Goal: Task Accomplishment & Management: Manage account settings

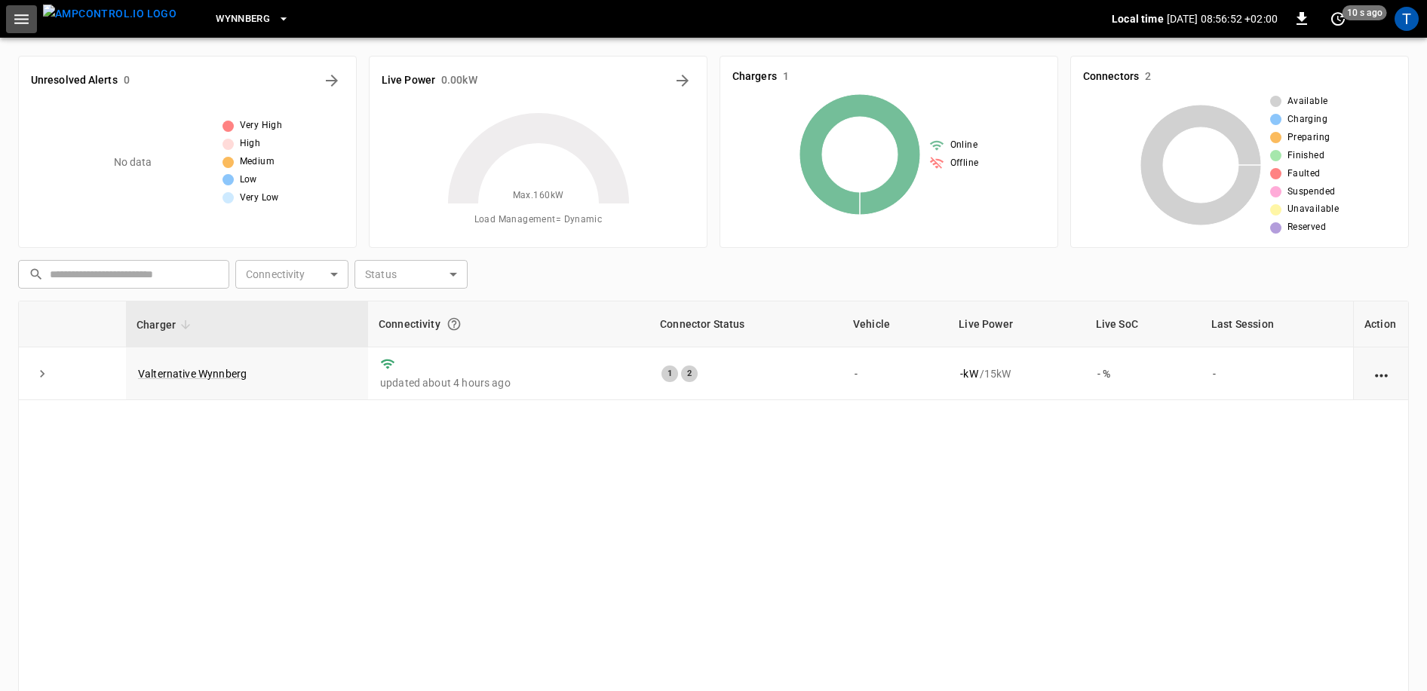
click at [26, 17] on icon "button" at bounding box center [21, 19] width 19 height 19
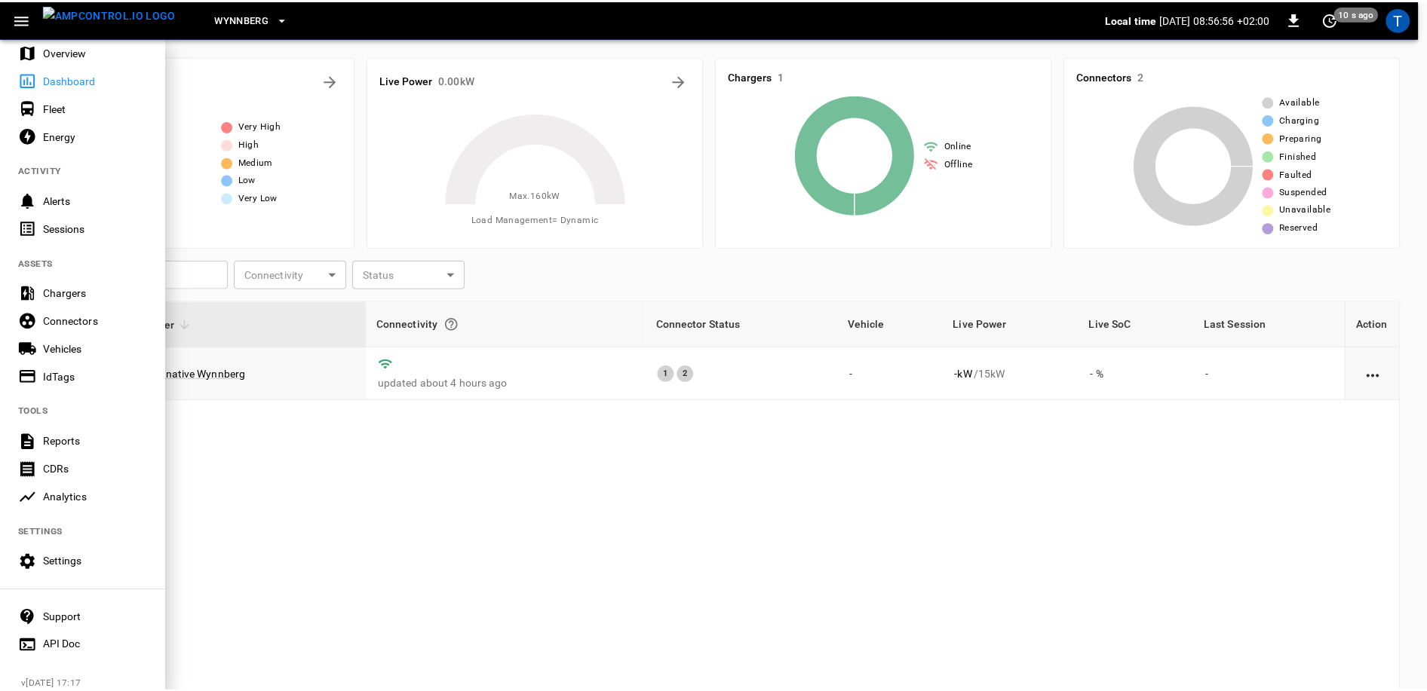
scroll to position [68, 0]
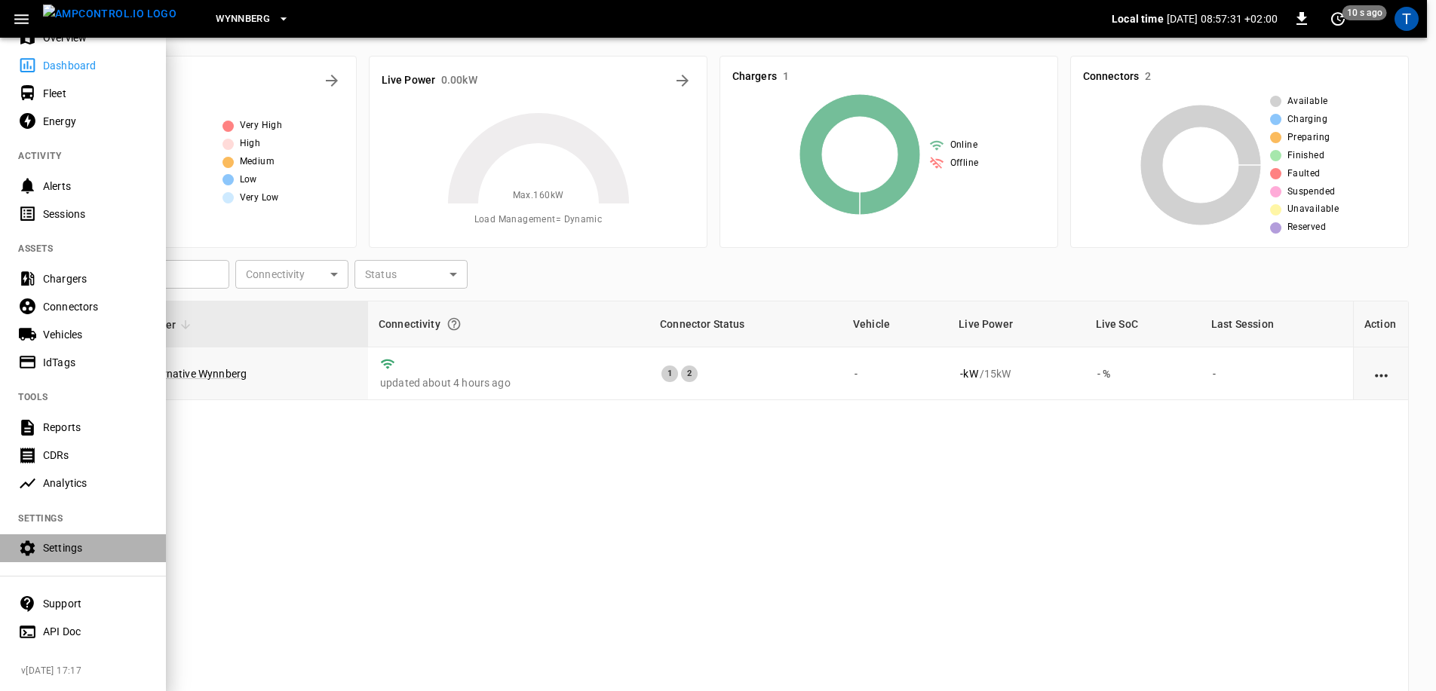
click at [60, 541] on div "Settings" at bounding box center [95, 548] width 105 height 15
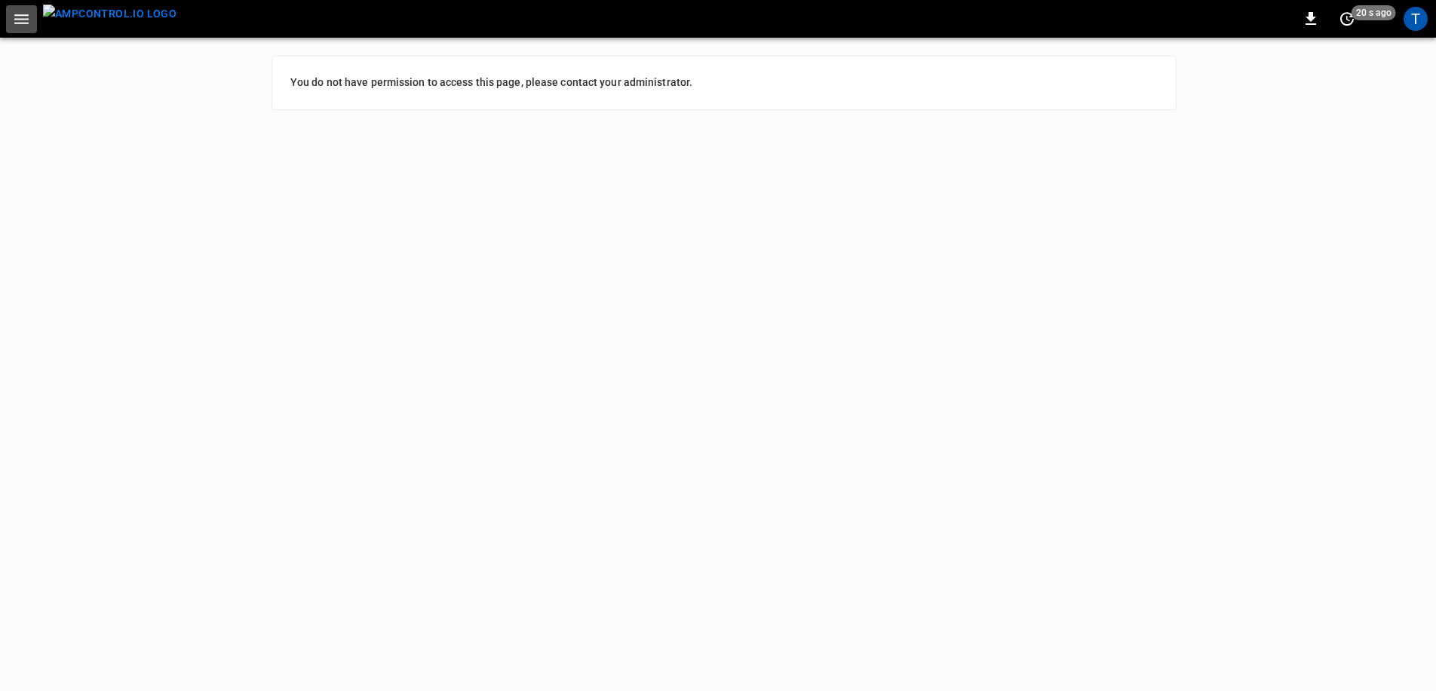
click at [23, 13] on icon "button" at bounding box center [21, 19] width 19 height 19
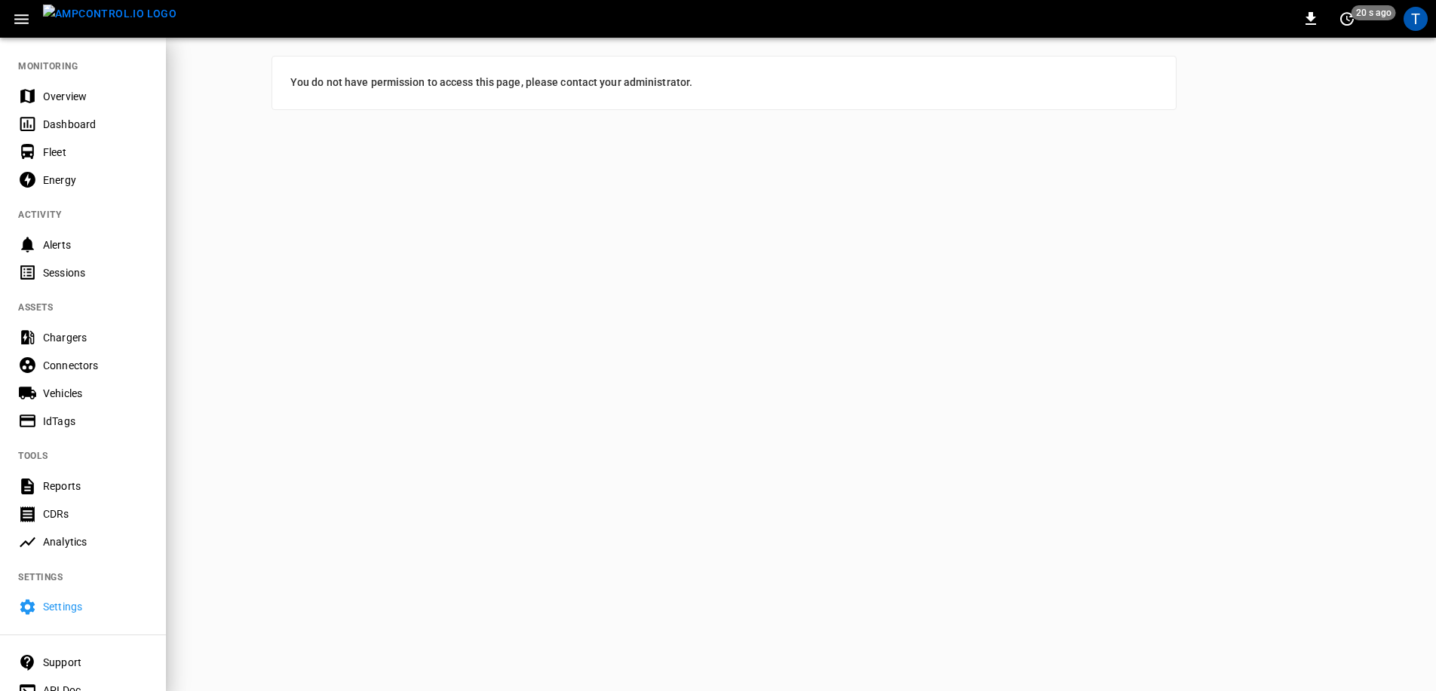
click at [72, 89] on div "Overview" at bounding box center [95, 96] width 105 height 15
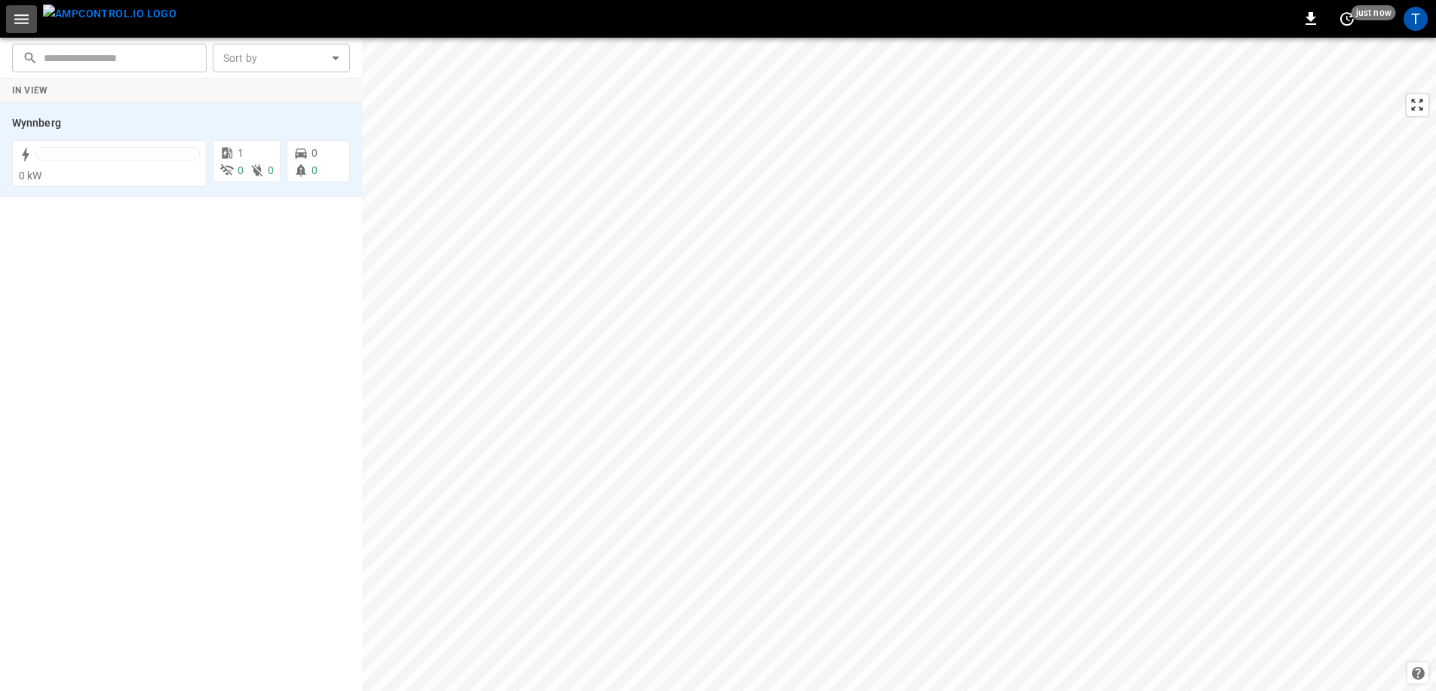
click at [19, 23] on icon "button" at bounding box center [21, 19] width 14 height 10
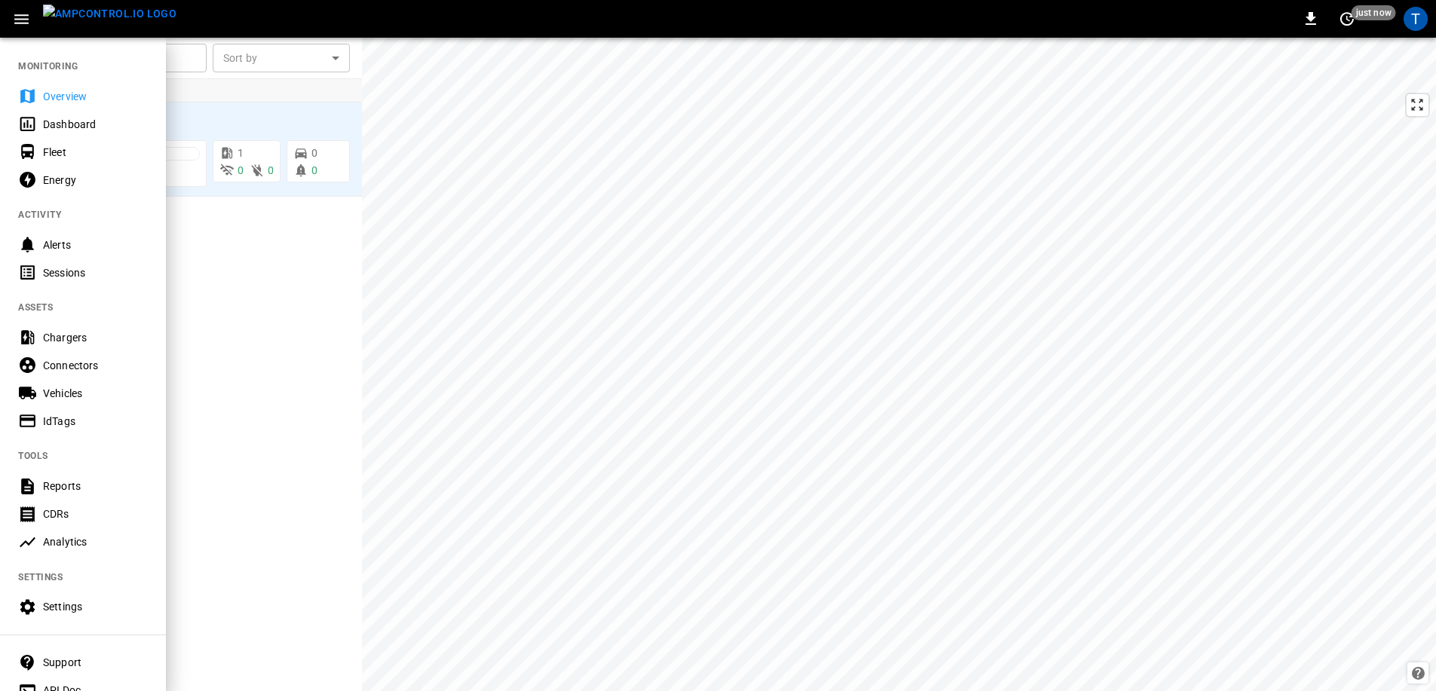
click at [228, 151] on div at bounding box center [718, 345] width 1436 height 691
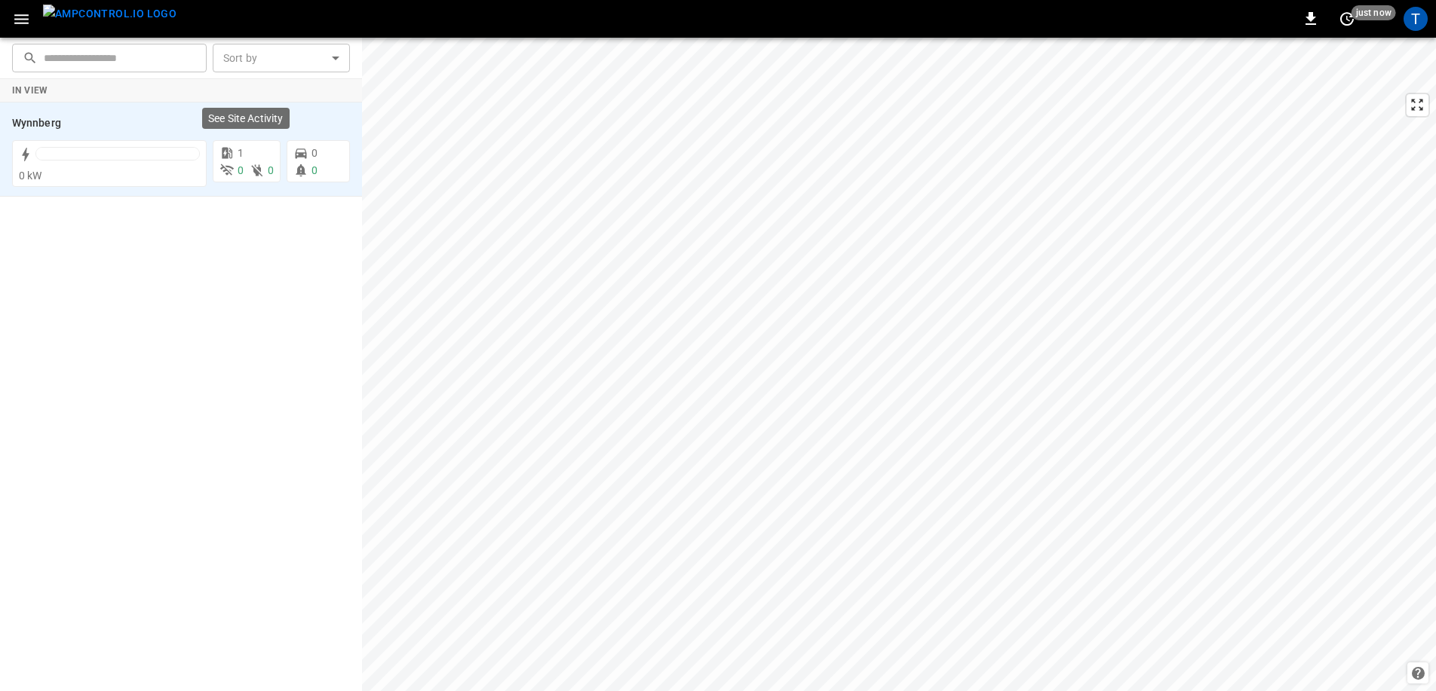
click at [228, 151] on icon at bounding box center [227, 152] width 11 height 11
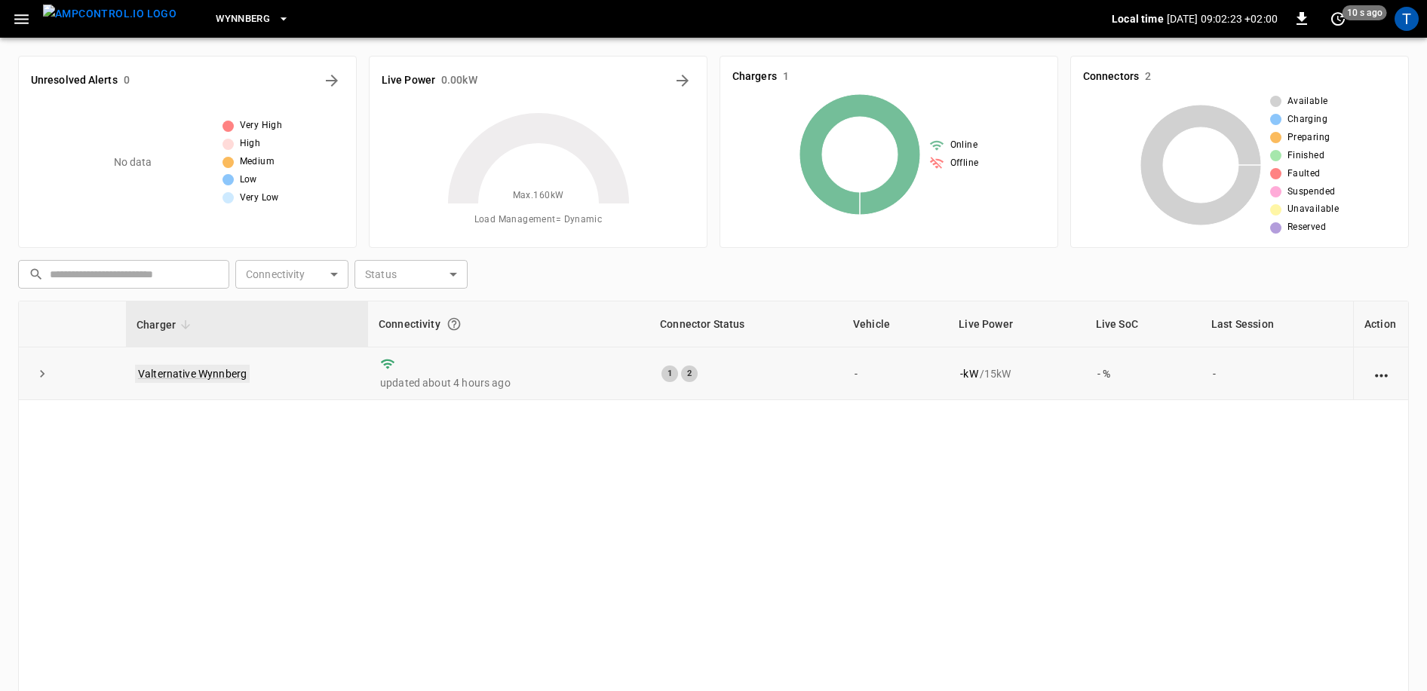
click at [214, 375] on link "Valternative Wynnberg" at bounding box center [192, 374] width 115 height 18
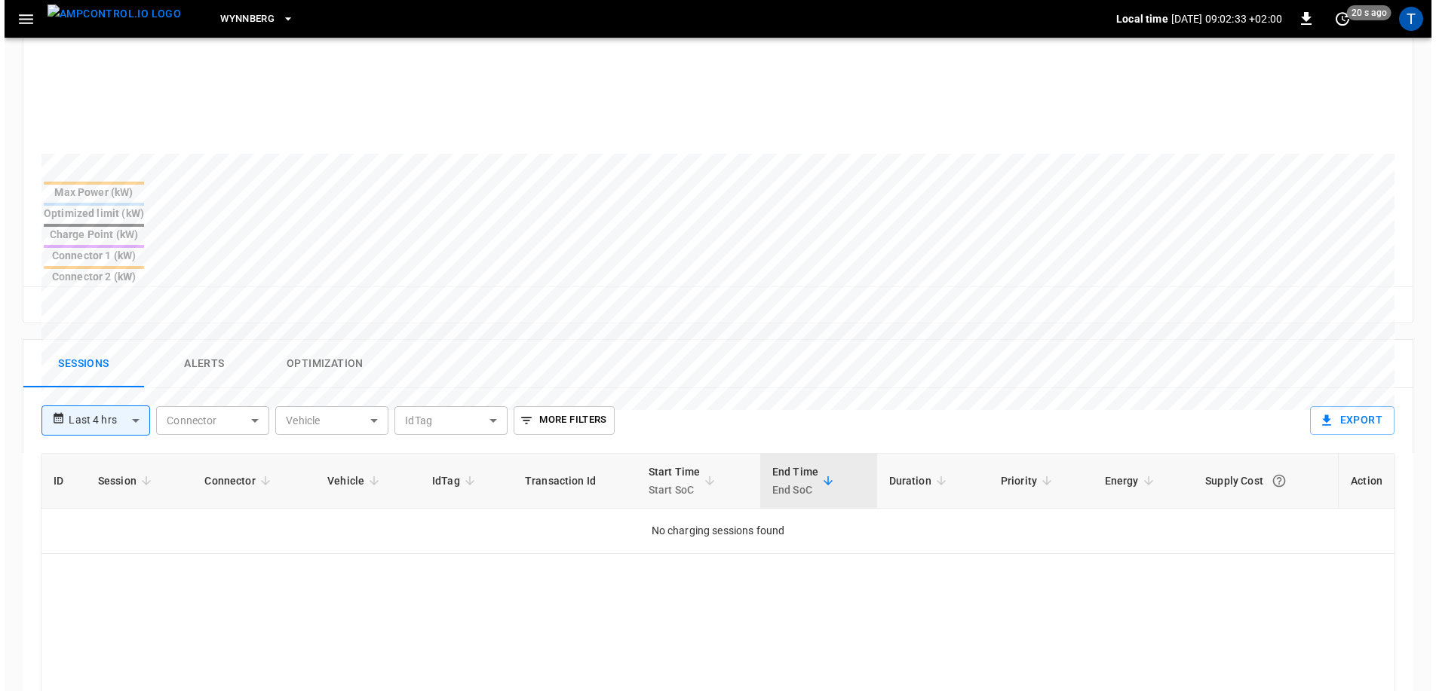
scroll to position [501, 0]
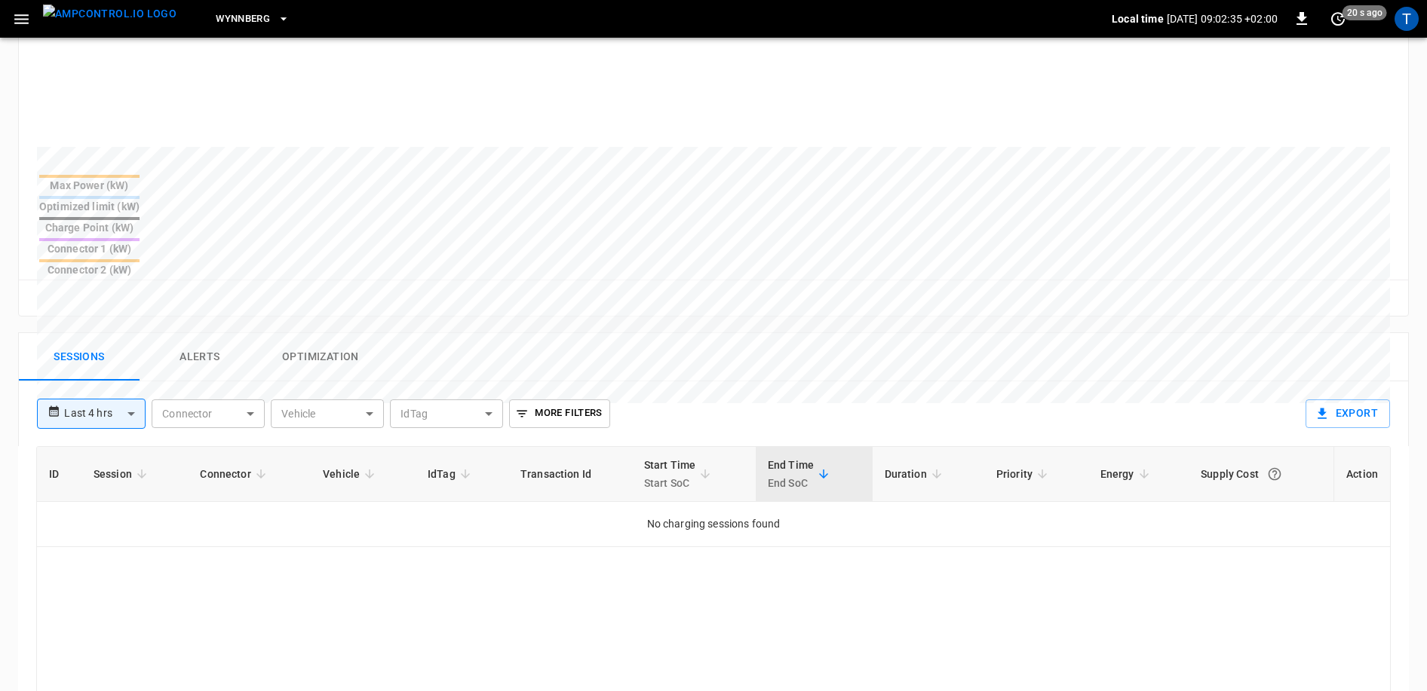
click at [838, 587] on div "ID Session Connector Vehicle IdTag Transaction Id Start Time Start SoC End Time…" at bounding box center [713, 688] width 1354 height 484
click at [1409, 23] on div "T" at bounding box center [1406, 19] width 24 height 24
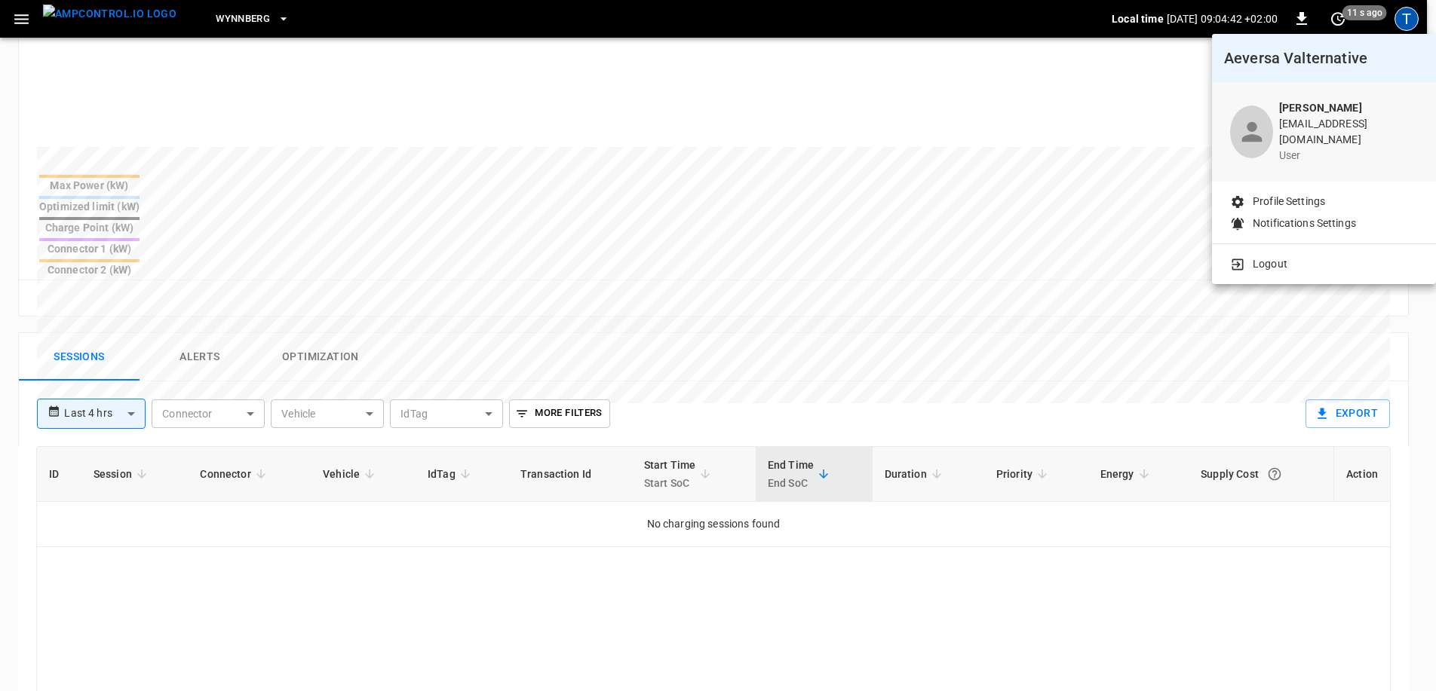
click at [1315, 194] on p "Profile Settings" at bounding box center [1288, 202] width 72 height 16
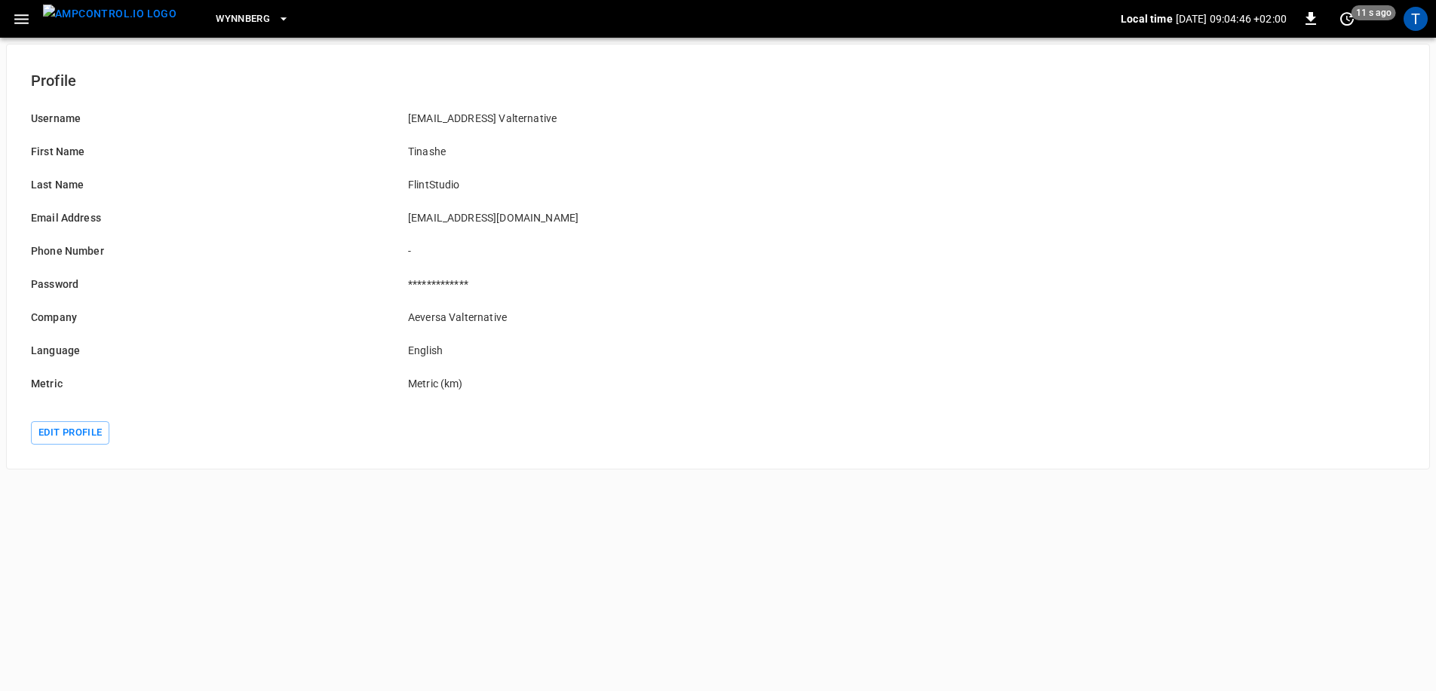
click at [419, 280] on p "**********" at bounding box center [587, 284] width 359 height 15
click at [53, 437] on button "Edit profile" at bounding box center [70, 432] width 78 height 23
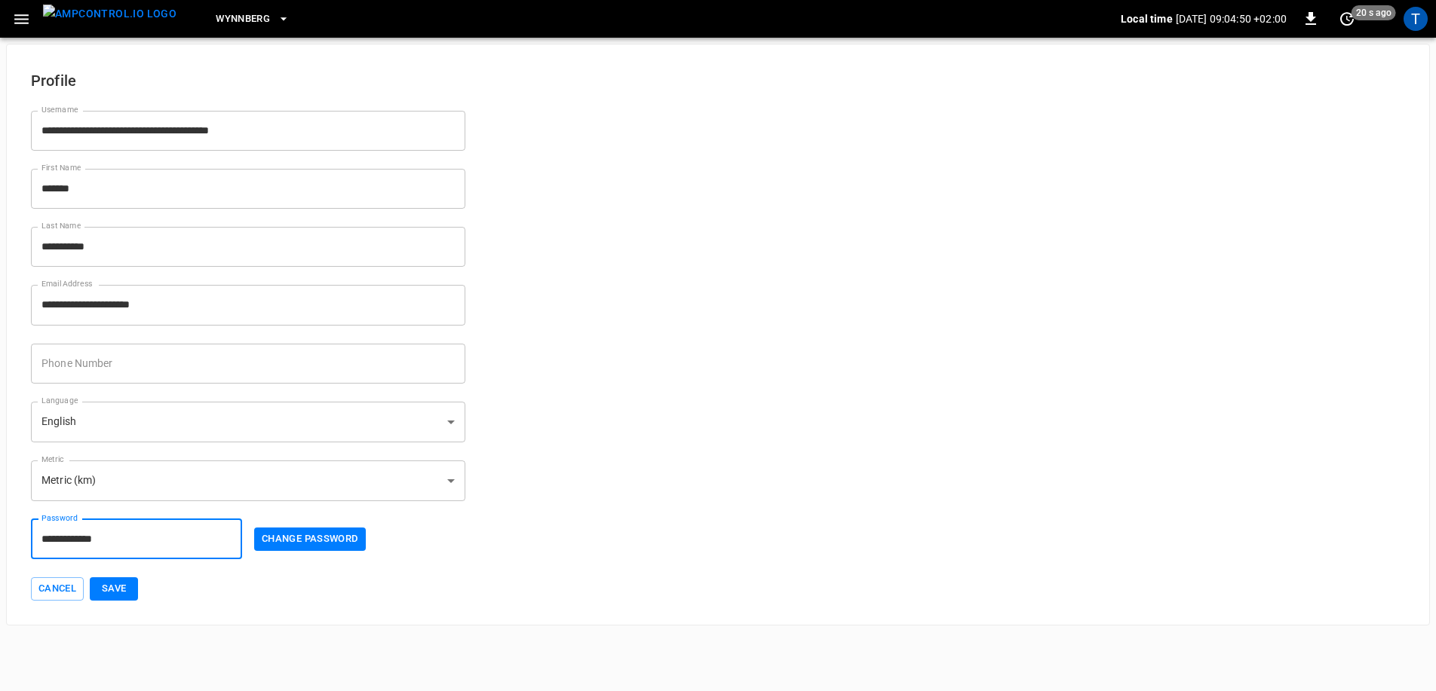
click at [144, 538] on input "**********" at bounding box center [136, 539] width 211 height 40
drag, startPoint x: 144, startPoint y: 538, endPoint x: -217, endPoint y: 516, distance: 361.8
click at [0, 516] on html "**********" at bounding box center [718, 316] width 1436 height 632
type input "**********"
click at [302, 535] on button "Change Password" at bounding box center [310, 539] width 112 height 23
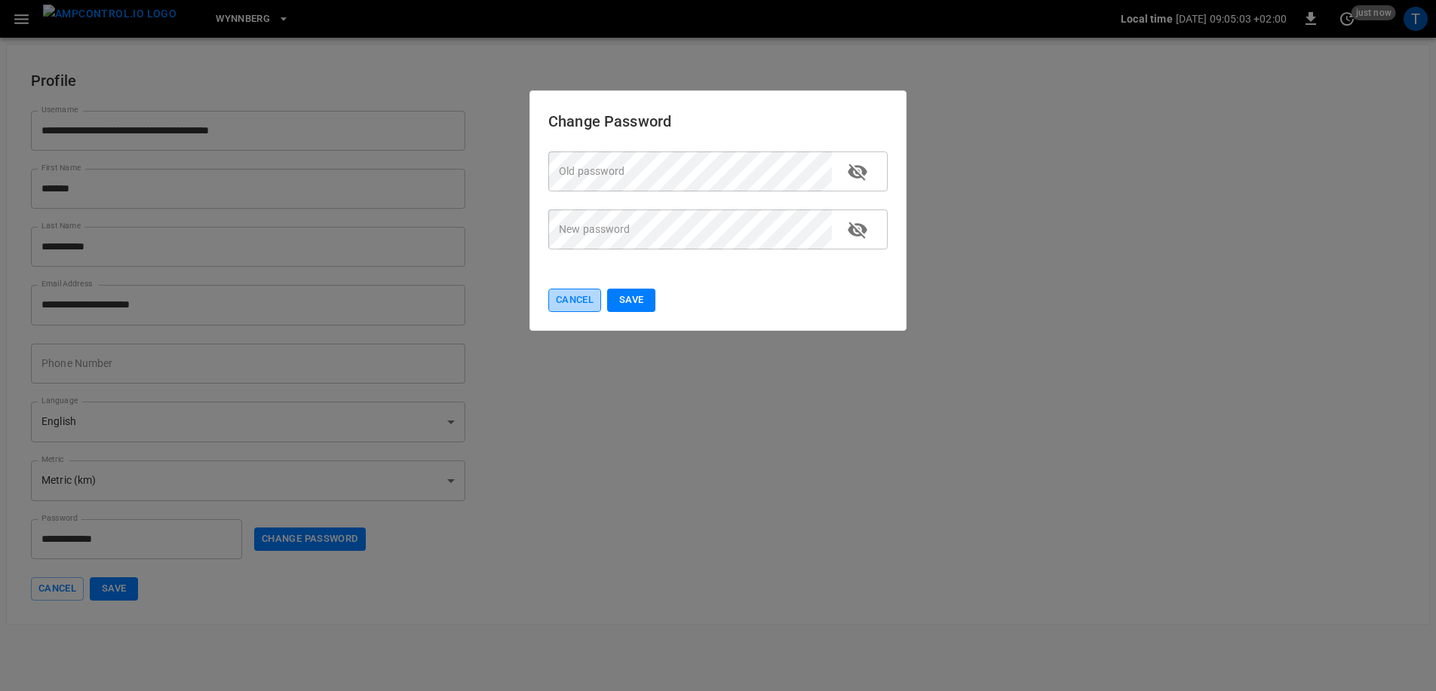
click at [584, 303] on button "Cancel" at bounding box center [574, 300] width 53 height 23
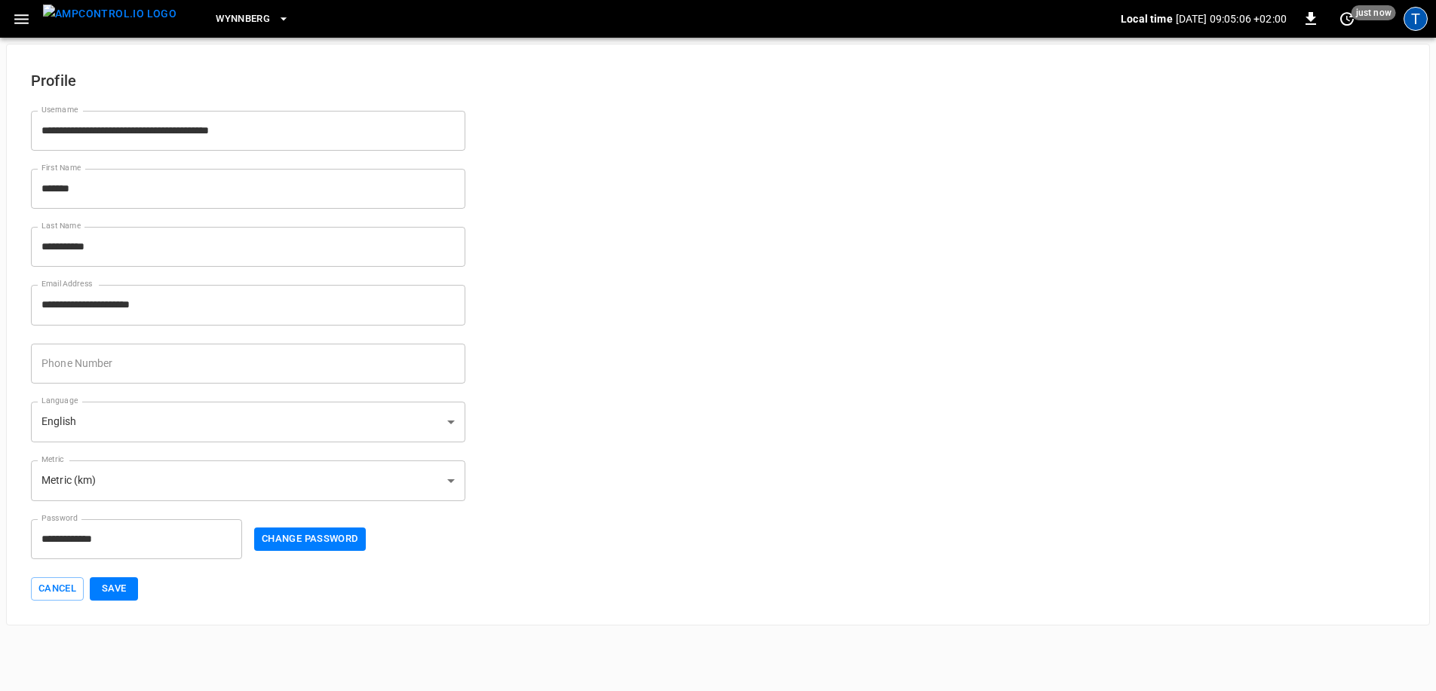
click at [1409, 29] on div "T" at bounding box center [1415, 19] width 24 height 24
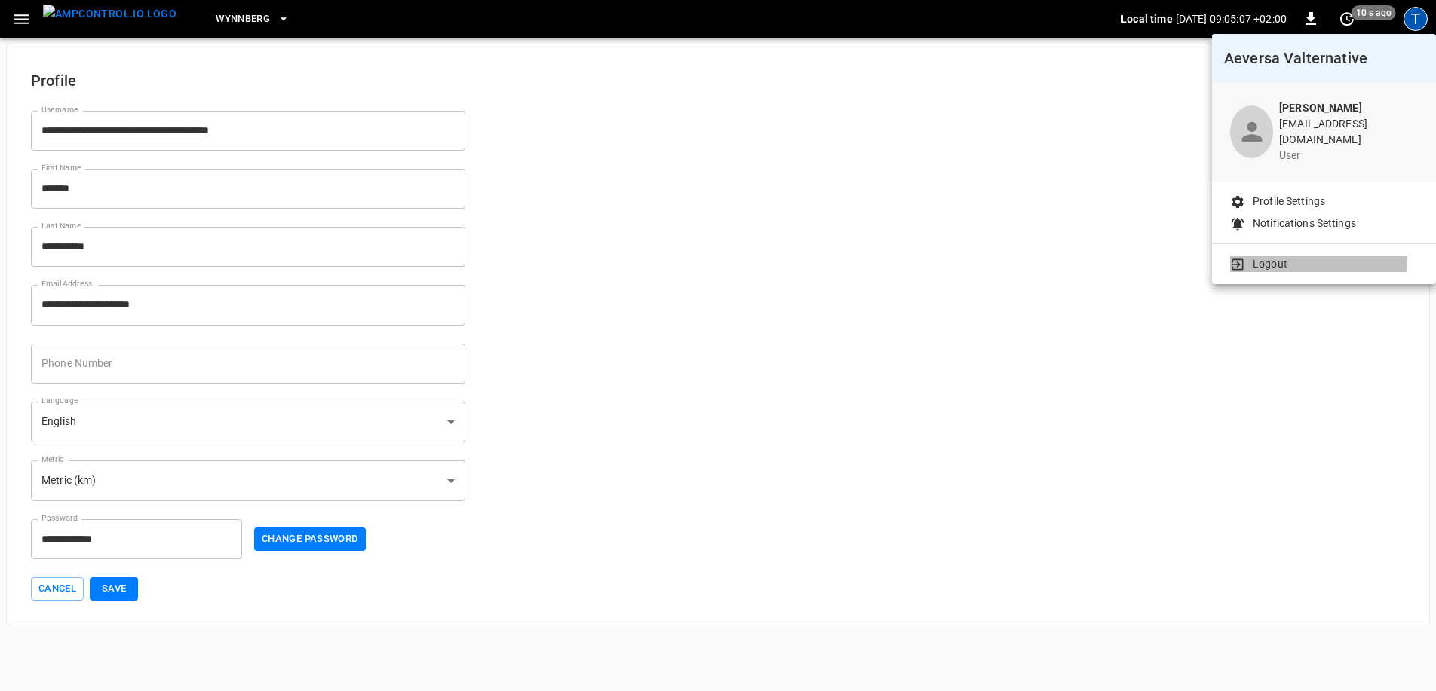
click at [1280, 256] on p "Logout" at bounding box center [1269, 264] width 35 height 16
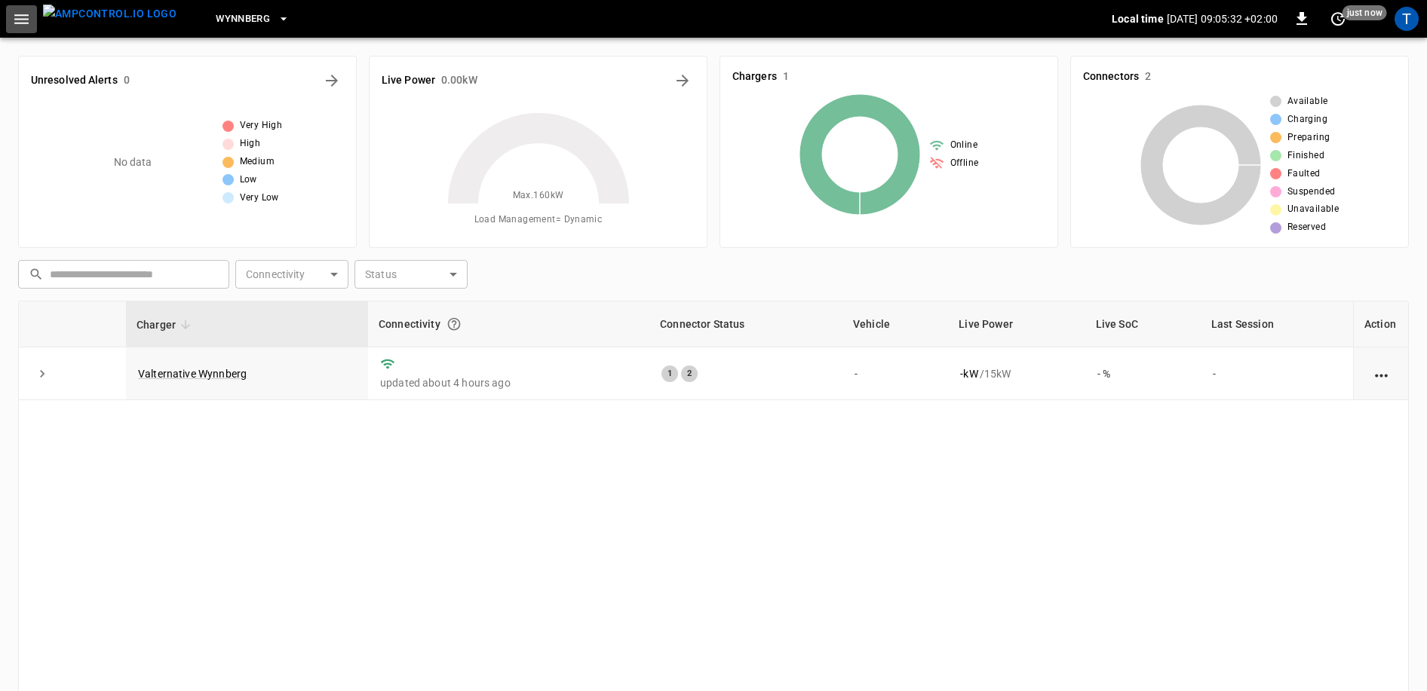
click at [19, 30] on button "button" at bounding box center [21, 19] width 31 height 28
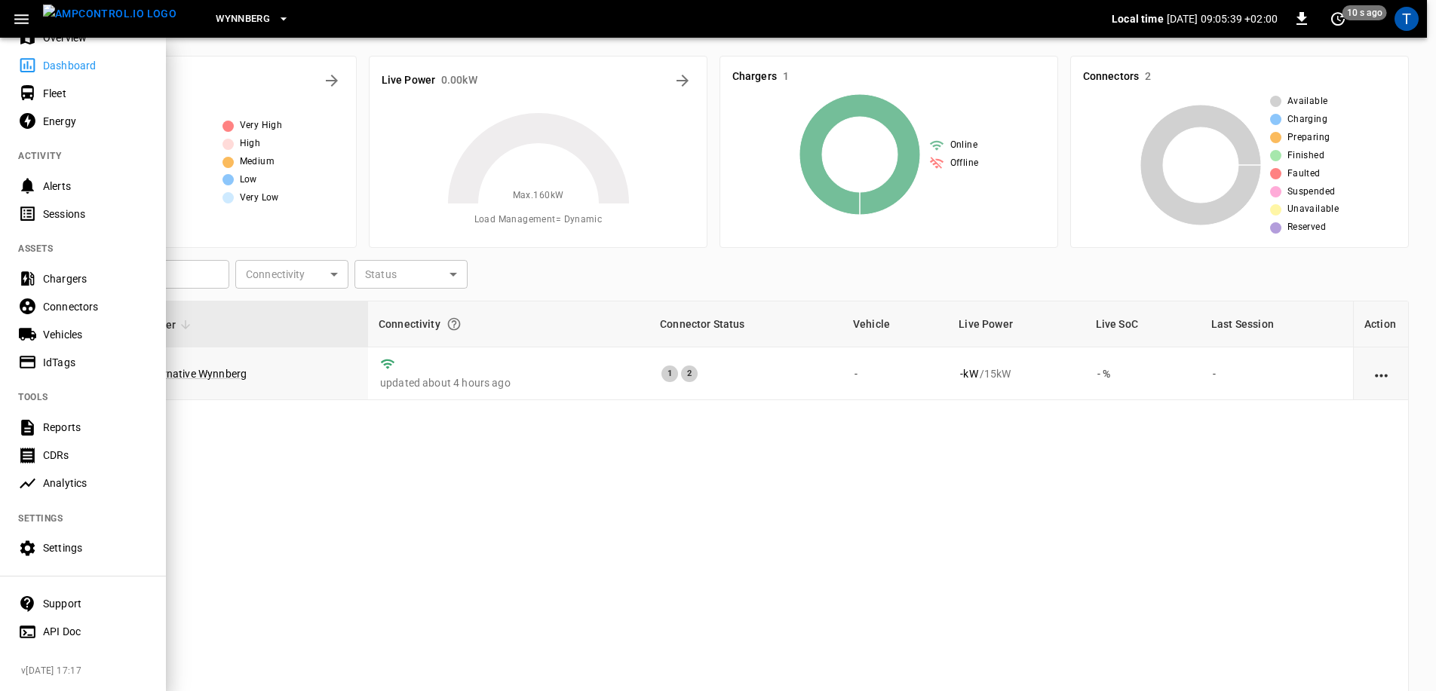
scroll to position [68, 0]
click at [63, 183] on div "Alerts" at bounding box center [95, 186] width 105 height 15
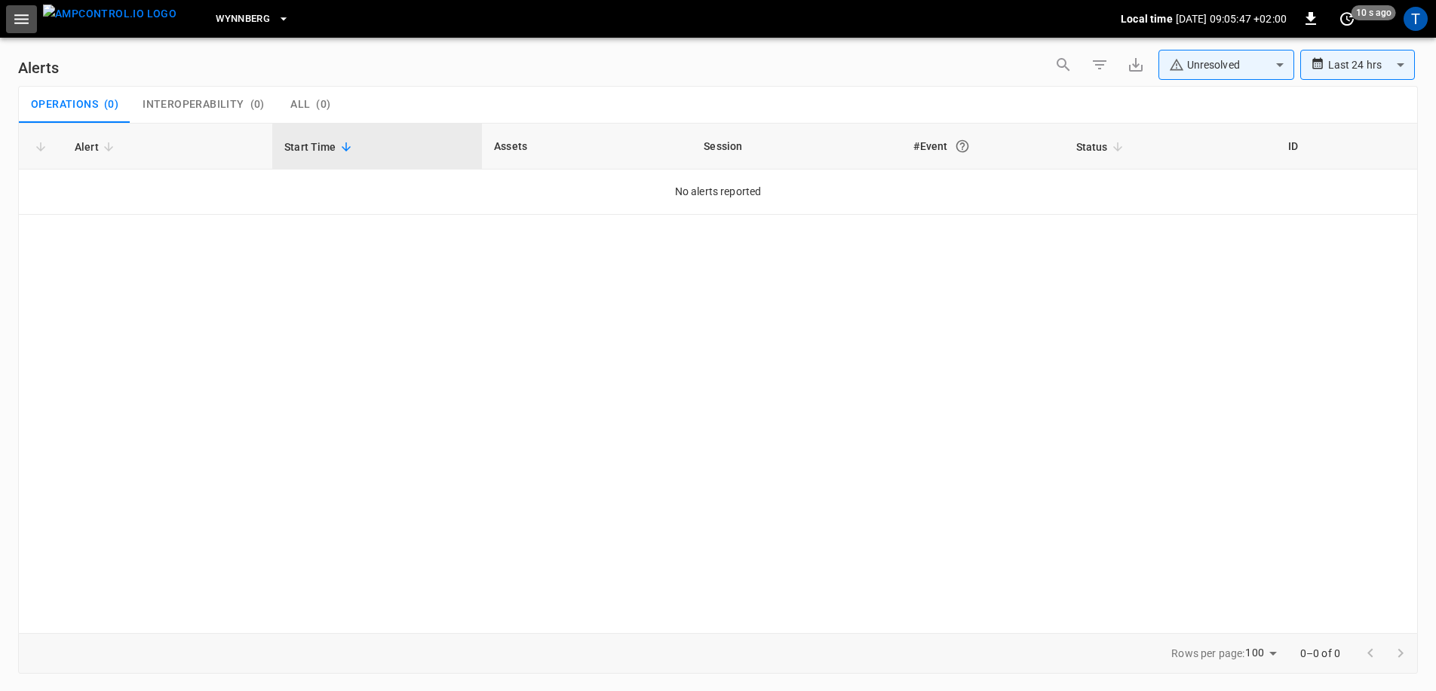
click at [21, 26] on icon "button" at bounding box center [21, 19] width 19 height 19
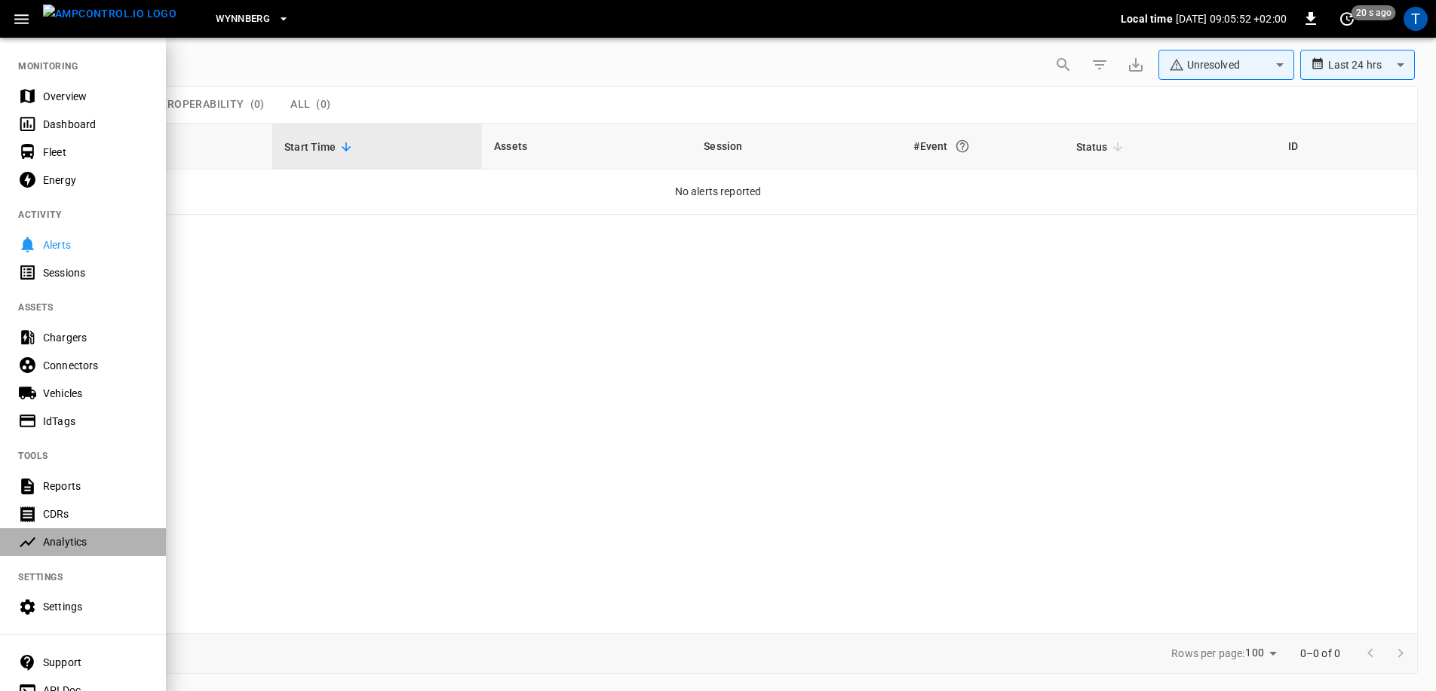
click at [82, 531] on div "Analytics" at bounding box center [83, 543] width 166 height 28
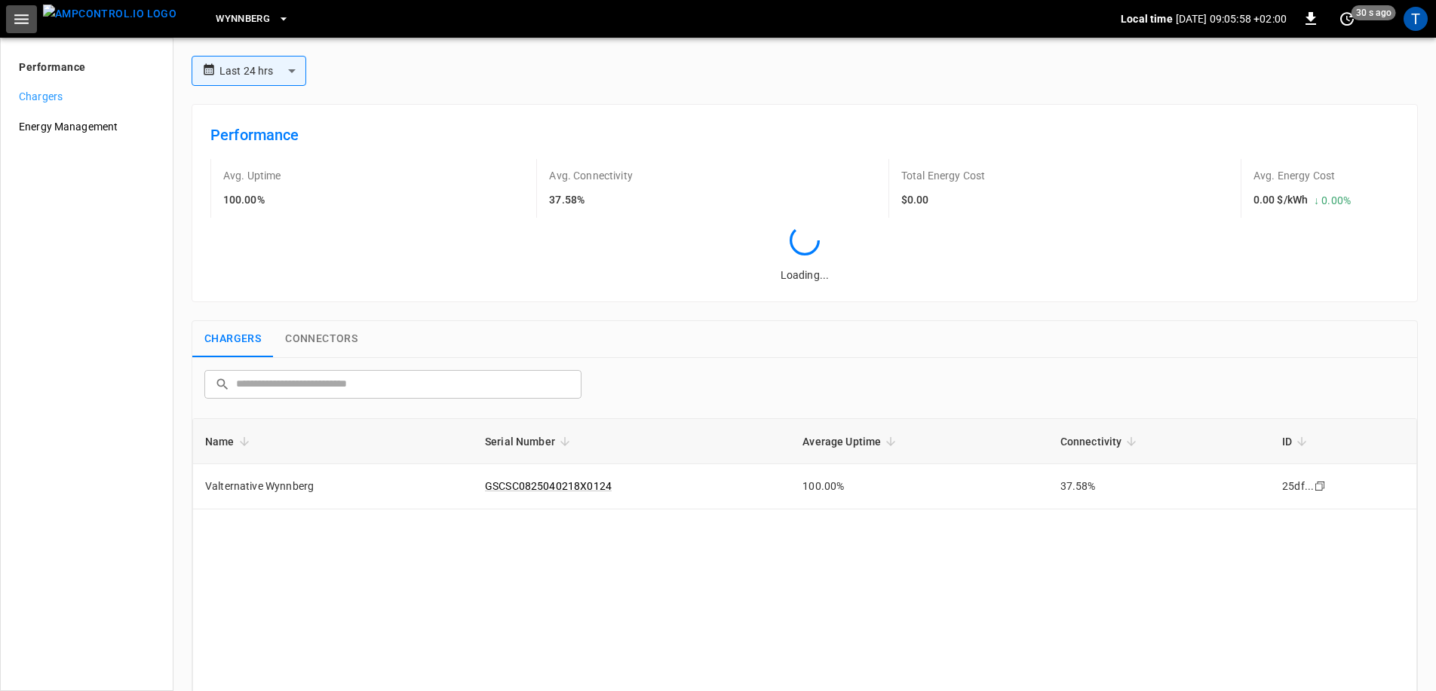
click at [23, 22] on icon "button" at bounding box center [21, 19] width 19 height 19
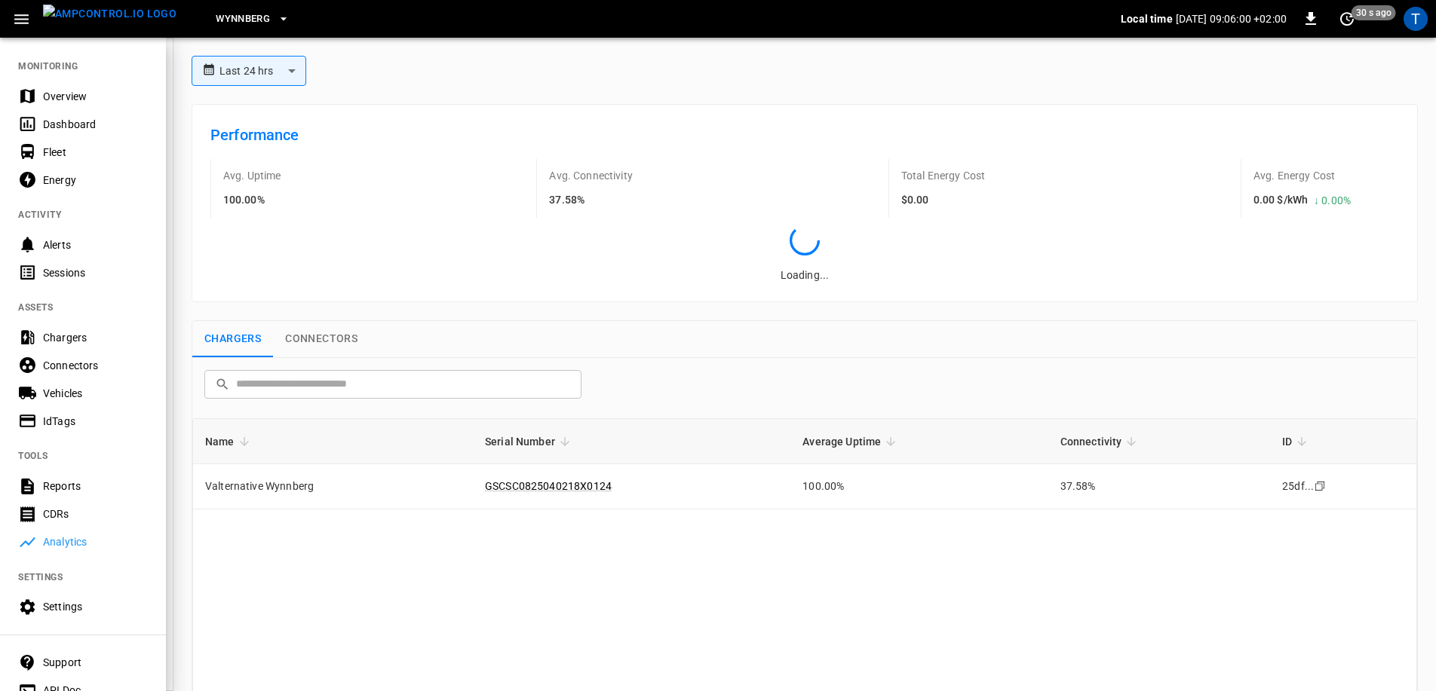
scroll to position [68, 0]
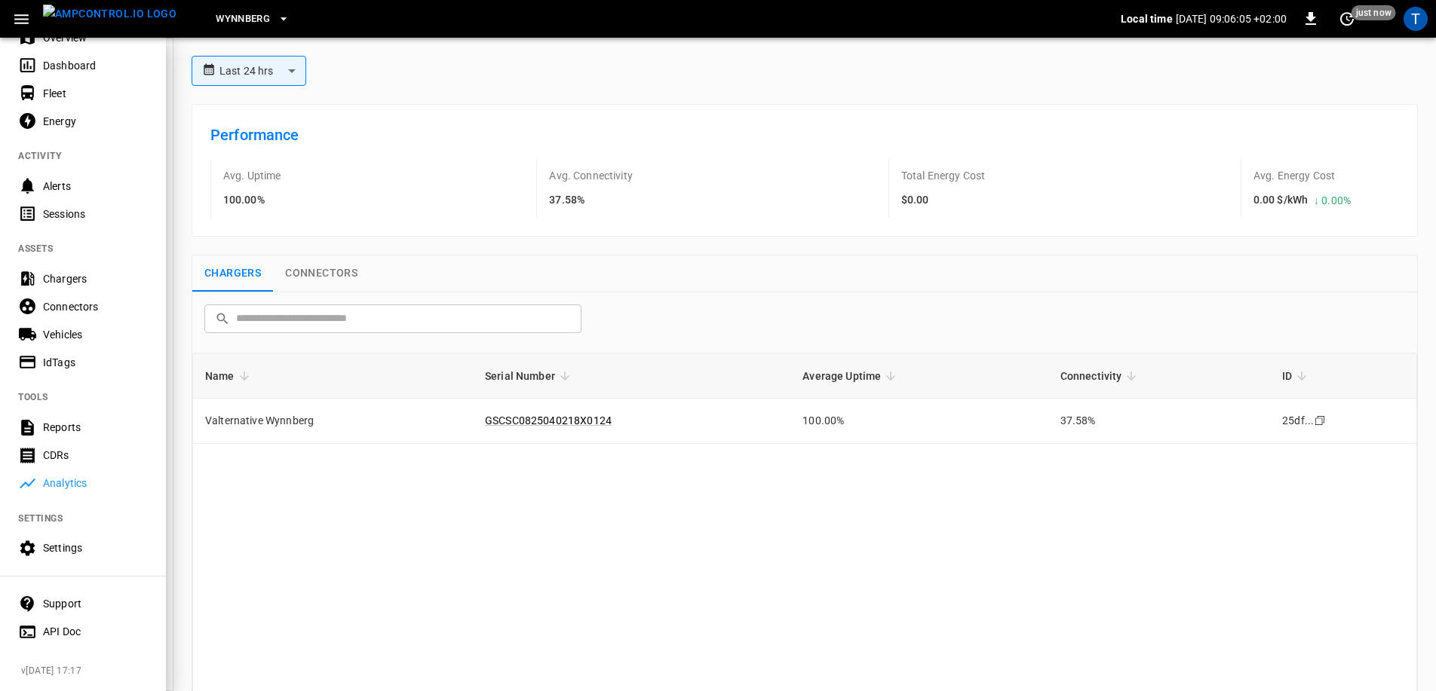
click at [72, 635] on Doc-listitem "API Doc" at bounding box center [83, 632] width 166 height 28
